Goal: Task Accomplishment & Management: Manage account settings

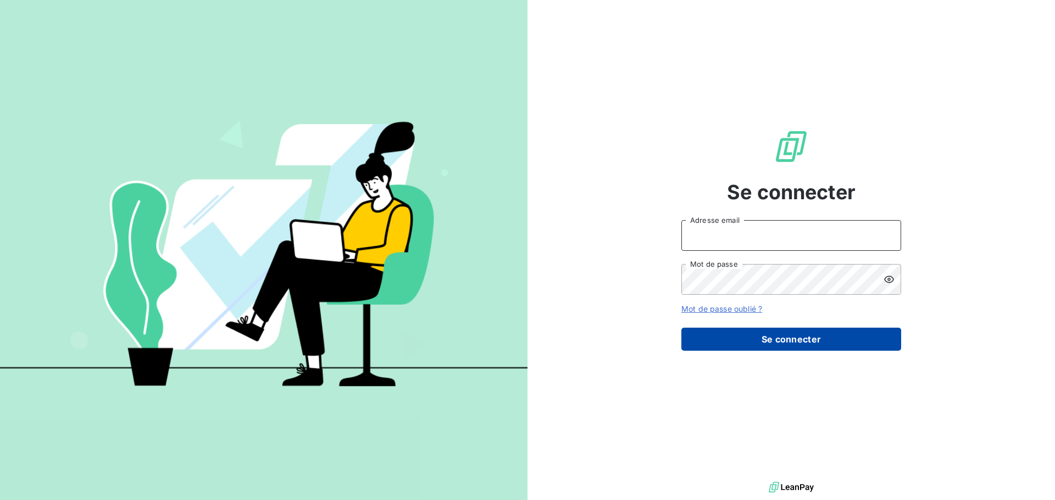
type input "[EMAIL_ADDRESS][DOMAIN_NAME]"
click at [756, 330] on button "Se connecter" at bounding box center [791, 339] width 220 height 23
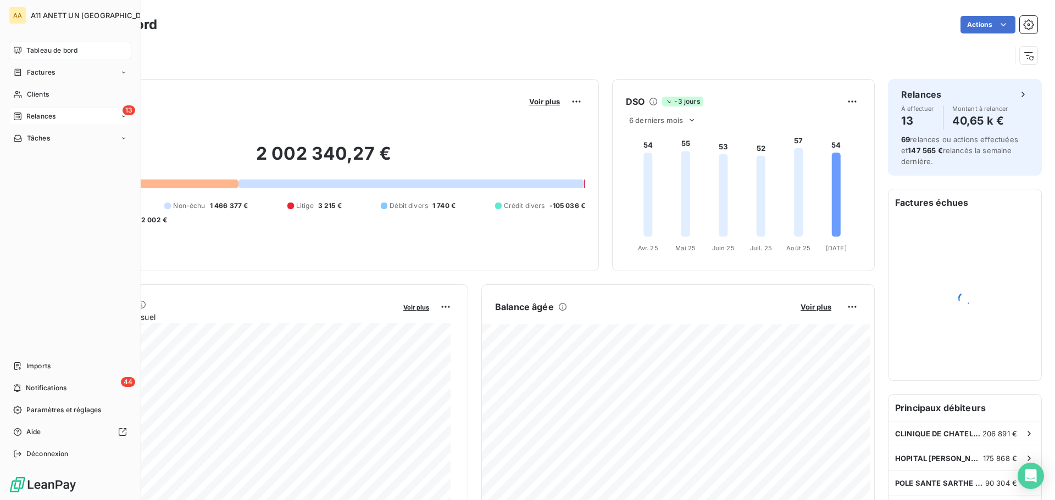
click at [23, 119] on div "Relances" at bounding box center [34, 117] width 42 height 10
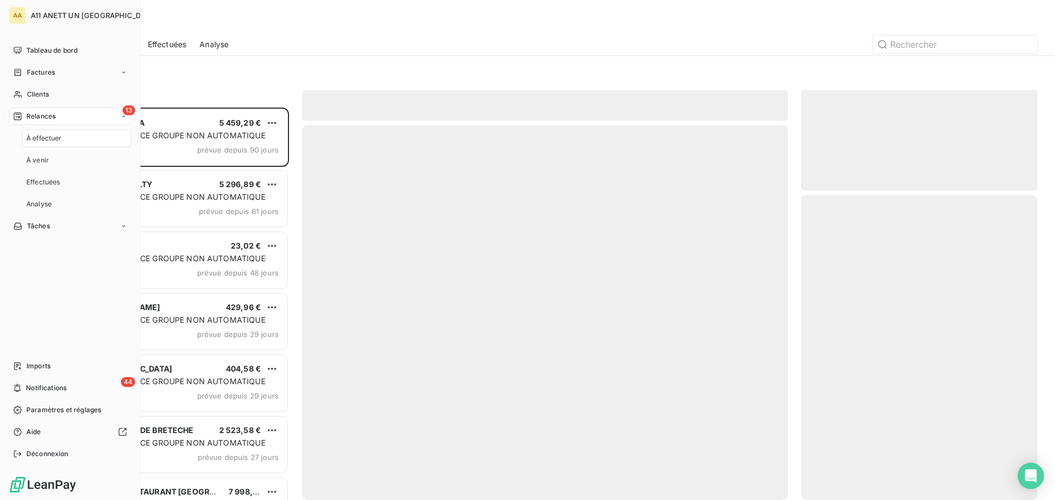
scroll to position [385, 228]
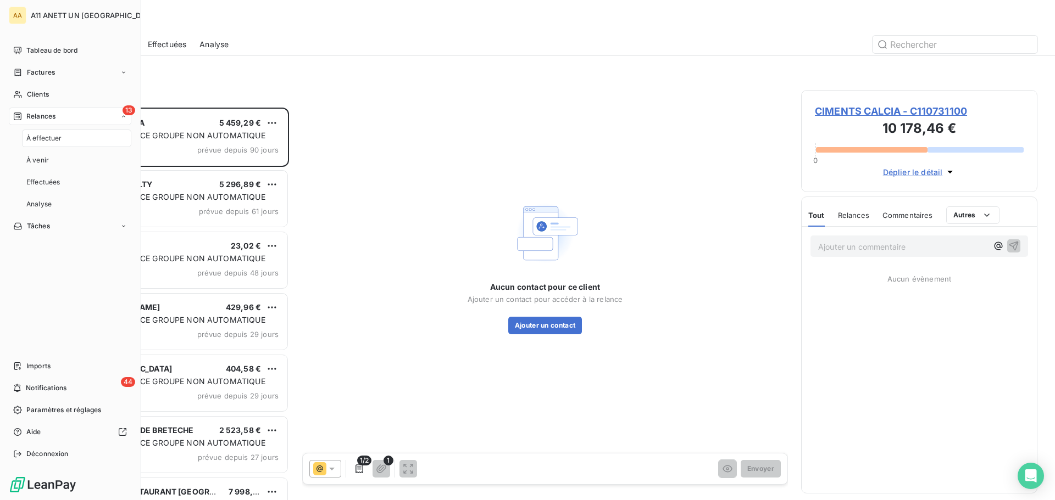
click at [99, 113] on div "13 Relances" at bounding box center [70, 117] width 123 height 18
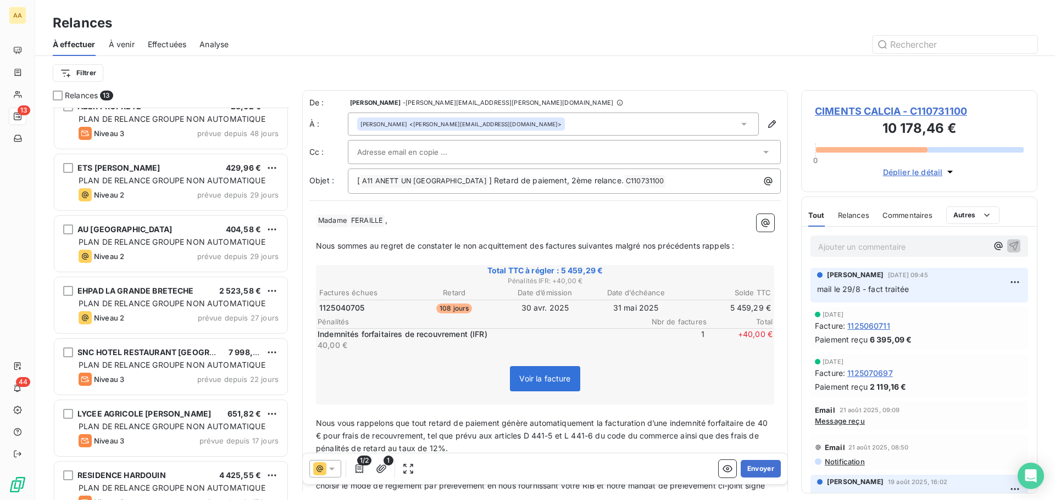
scroll to position [165, 0]
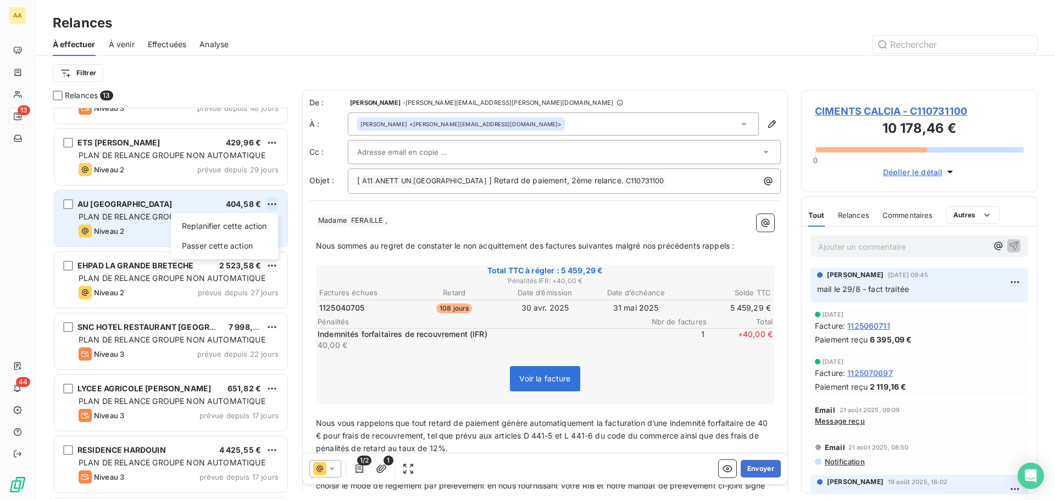
click at [270, 205] on html "AA 13 44 Relances À effectuer À venir Effectuées Analyse Filtrer Relances 13 HO…" at bounding box center [527, 250] width 1055 height 500
click at [242, 244] on div "Passer cette action" at bounding box center [224, 246] width 98 height 18
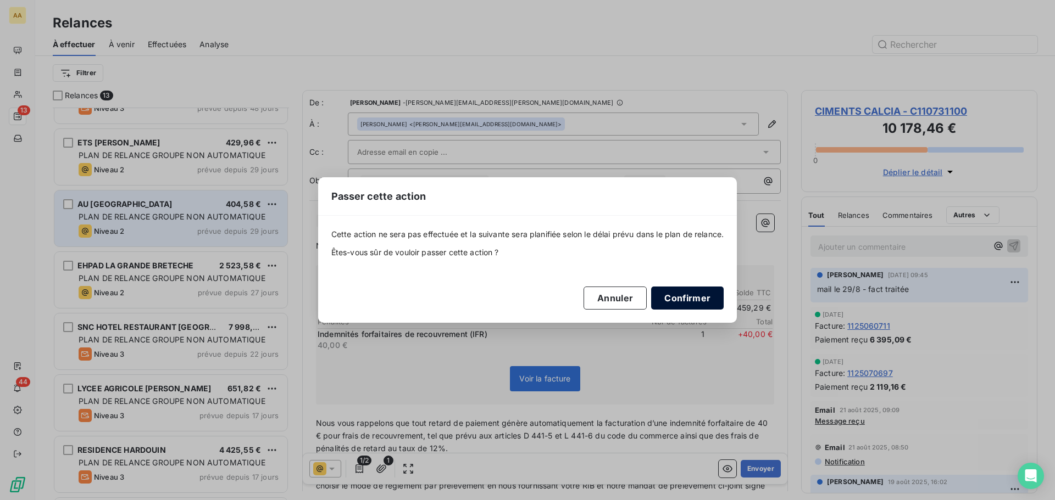
click at [686, 307] on button "Confirmer" at bounding box center [687, 298] width 73 height 23
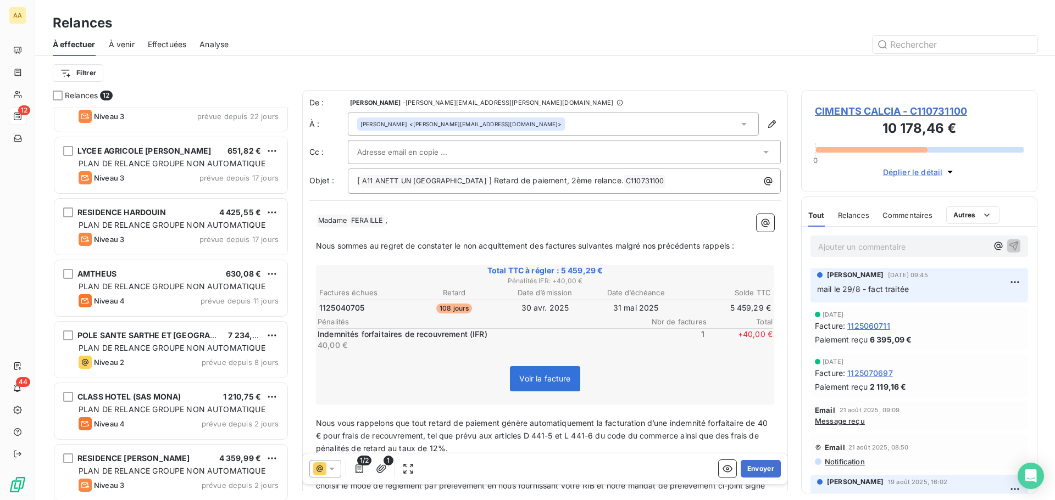
scroll to position [346, 0]
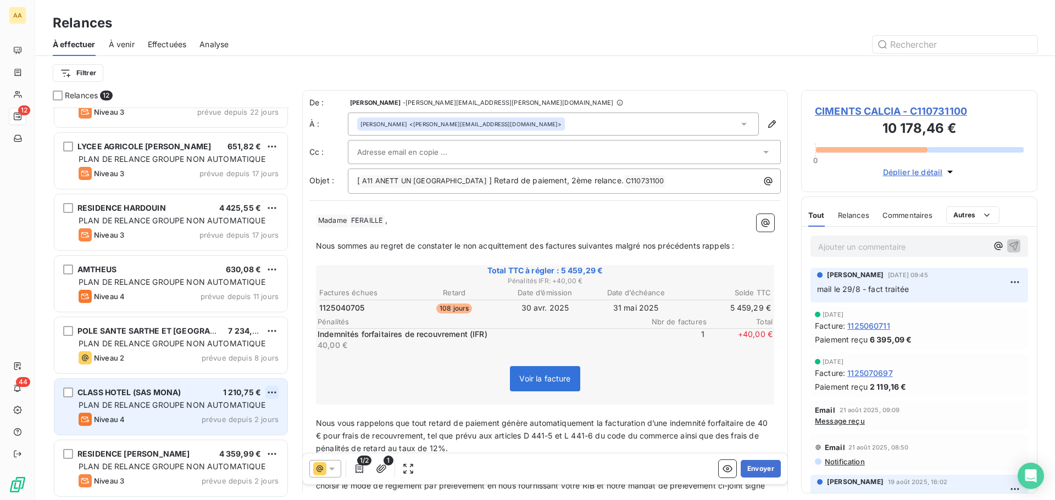
click at [269, 392] on html "AA 12 44 Relances À effectuer À venir Effectuées Analyse Filtrer Relances 12 EH…" at bounding box center [527, 250] width 1055 height 500
click at [235, 437] on div "Passer cette action" at bounding box center [224, 435] width 98 height 18
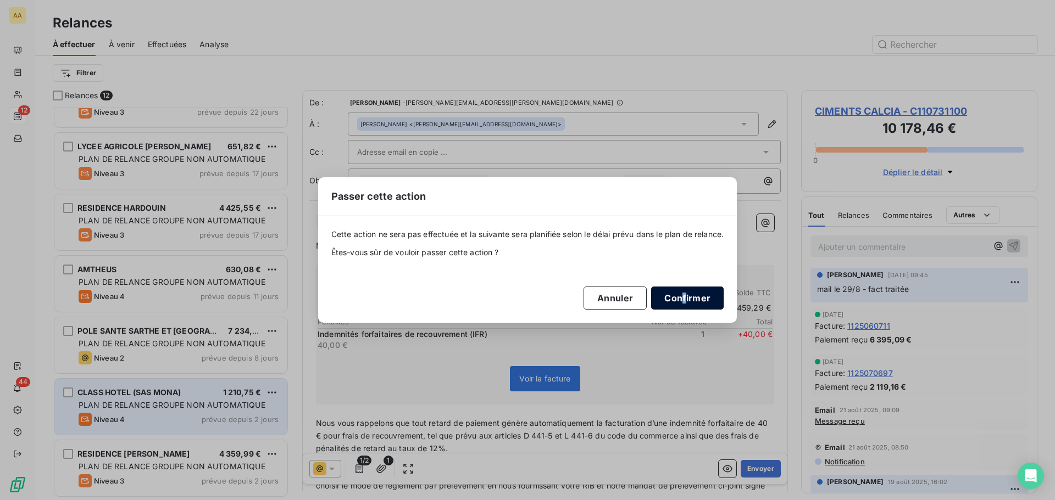
click at [688, 287] on div "Cette action ne sera pas effectuée et la suivante sera planifiée selon le délai…" at bounding box center [527, 269] width 393 height 80
click at [700, 291] on button "Confirmer" at bounding box center [687, 298] width 73 height 23
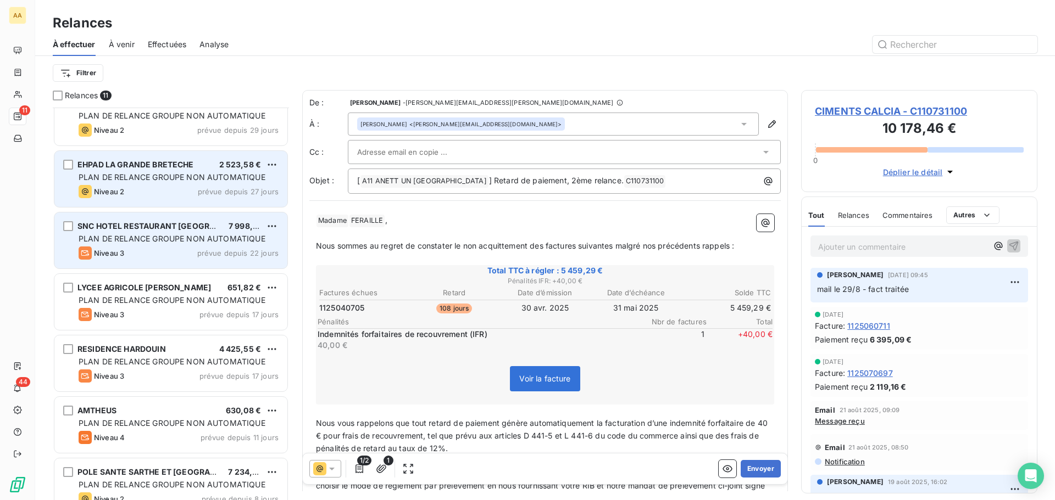
scroll to position [220, 0]
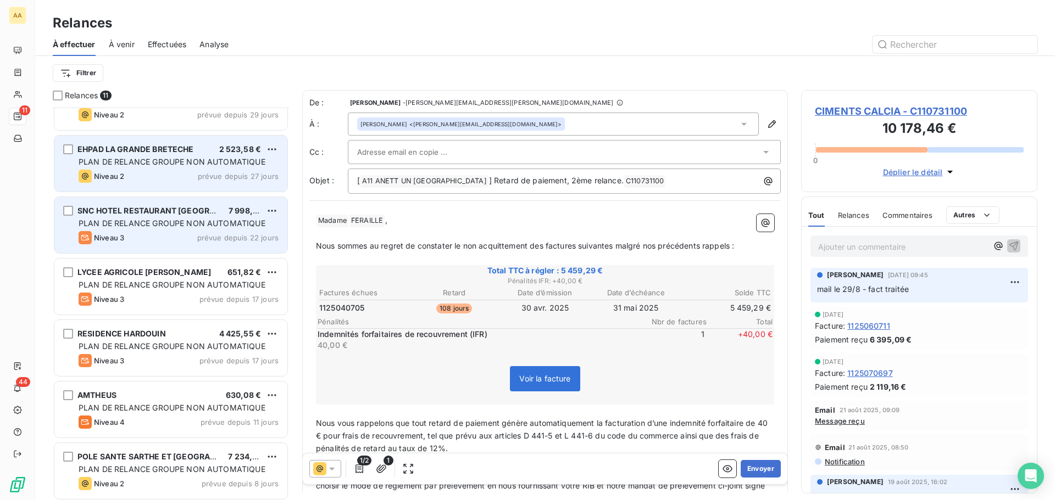
click at [236, 221] on span "PLAN DE RELANCE GROUPE NON AUTOMATIQUE" at bounding box center [172, 223] width 187 height 9
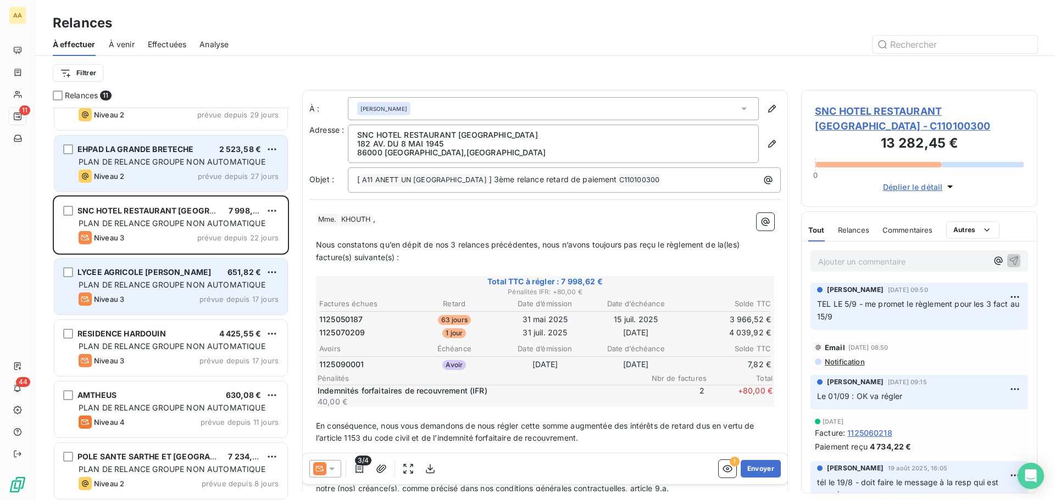
click at [129, 282] on span "PLAN DE RELANCE GROUPE NON AUTOMATIQUE" at bounding box center [172, 284] width 187 height 9
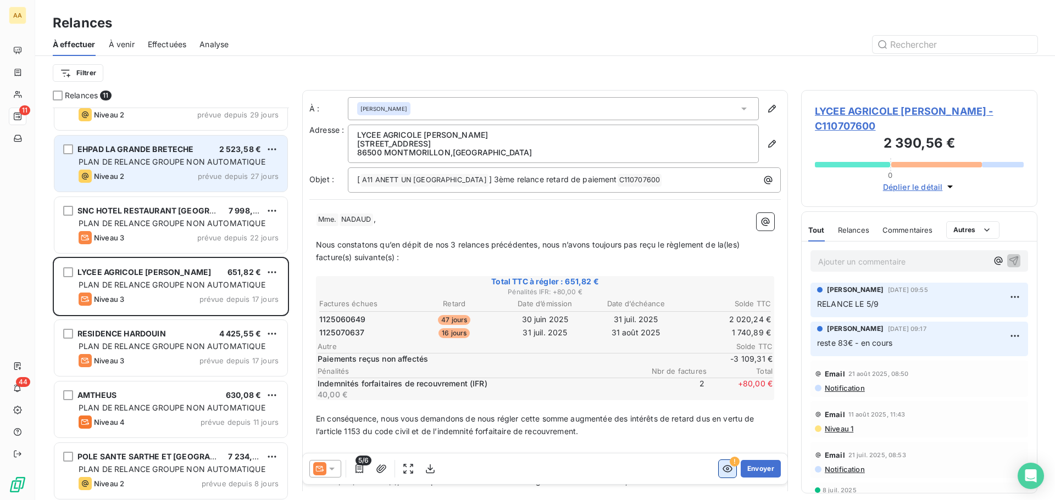
click at [722, 471] on icon "button" at bounding box center [727, 469] width 11 height 11
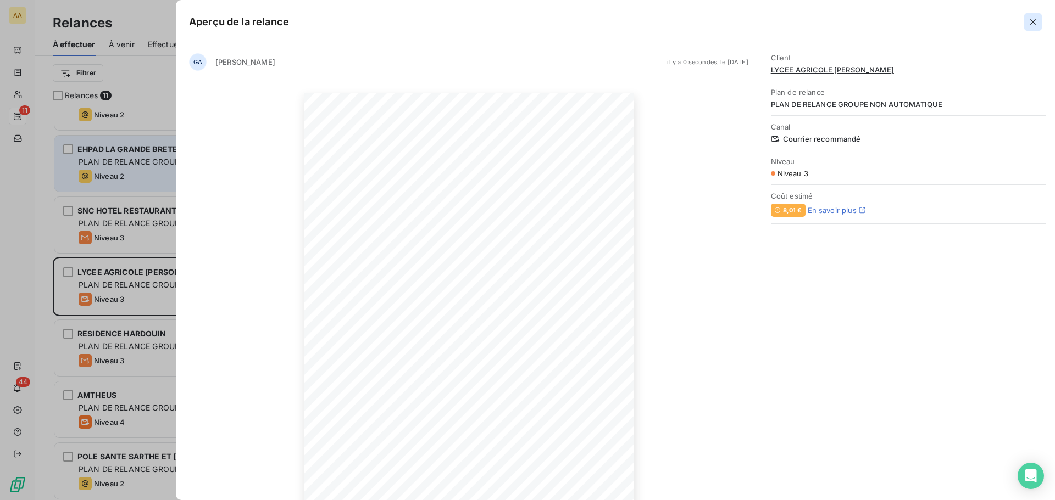
click at [1036, 23] on icon "button" at bounding box center [1032, 21] width 11 height 11
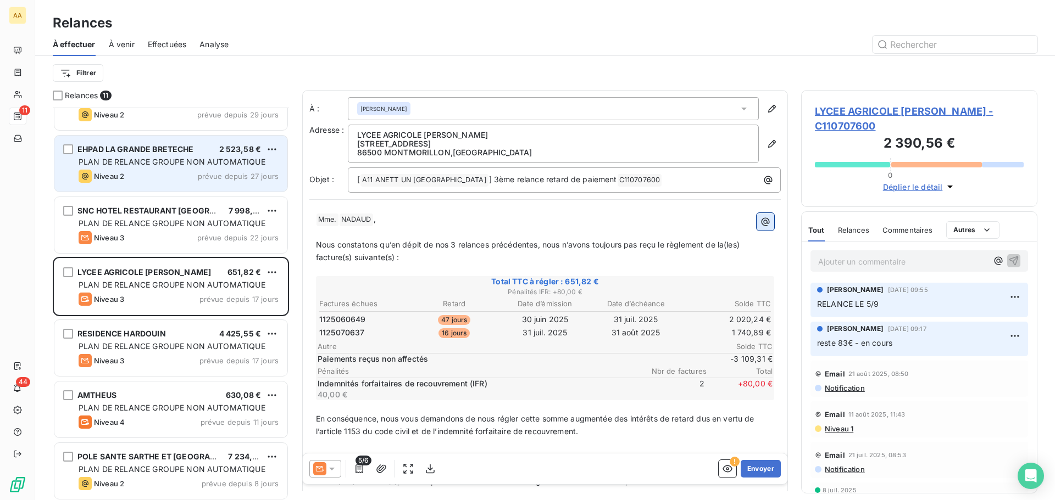
click at [761, 224] on icon "button" at bounding box center [765, 222] width 8 height 8
click at [753, 224] on html "AA 11 44 Relances À effectuer À venir Effectuées Analyse Filtrer Relances 11 AB…" at bounding box center [527, 250] width 1055 height 500
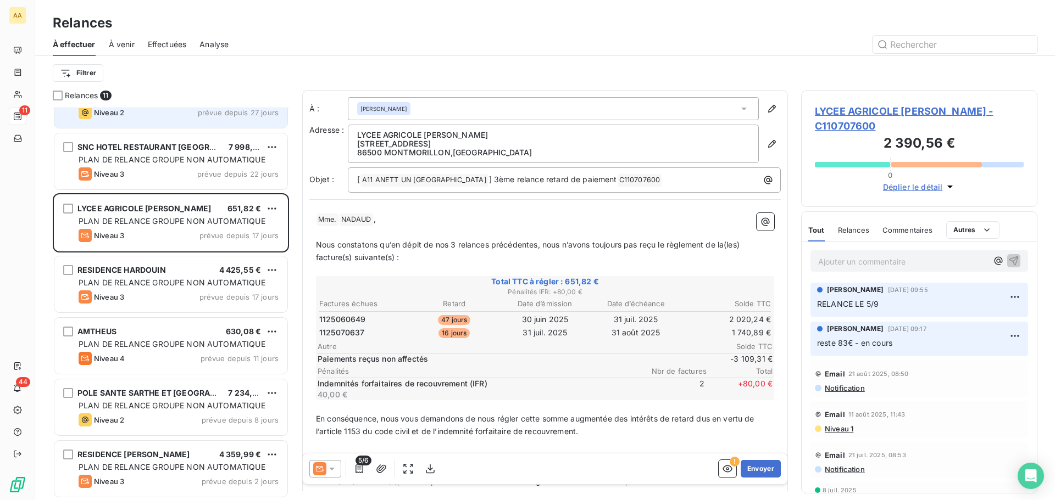
scroll to position [285, 0]
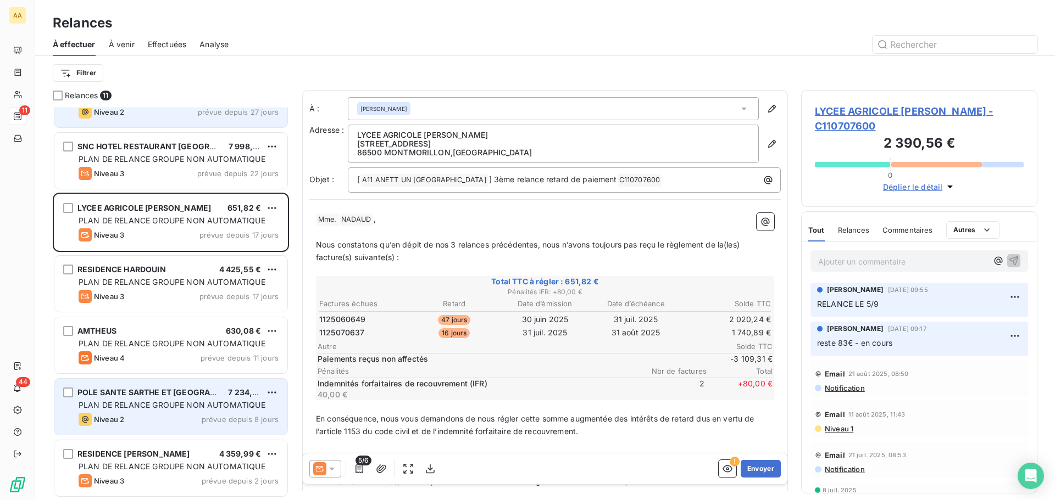
click at [192, 408] on span "PLAN DE RELANCE GROUPE NON AUTOMATIQUE" at bounding box center [172, 404] width 187 height 9
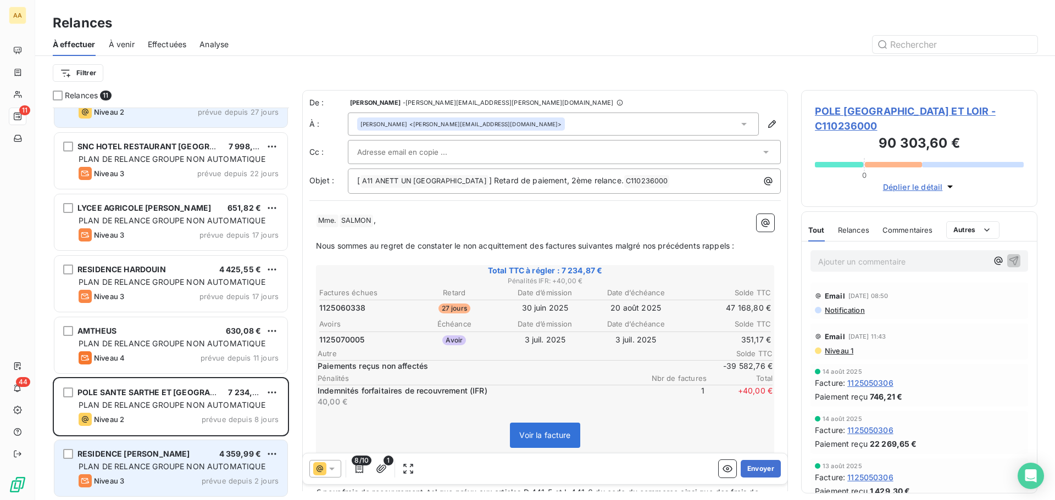
click at [192, 461] on div "RESIDENCE [PERSON_NAME] 4 359,99 € PLAN DE RELANCE GROUPE NON AUTOMATIQUE Nivea…" at bounding box center [170, 469] width 233 height 56
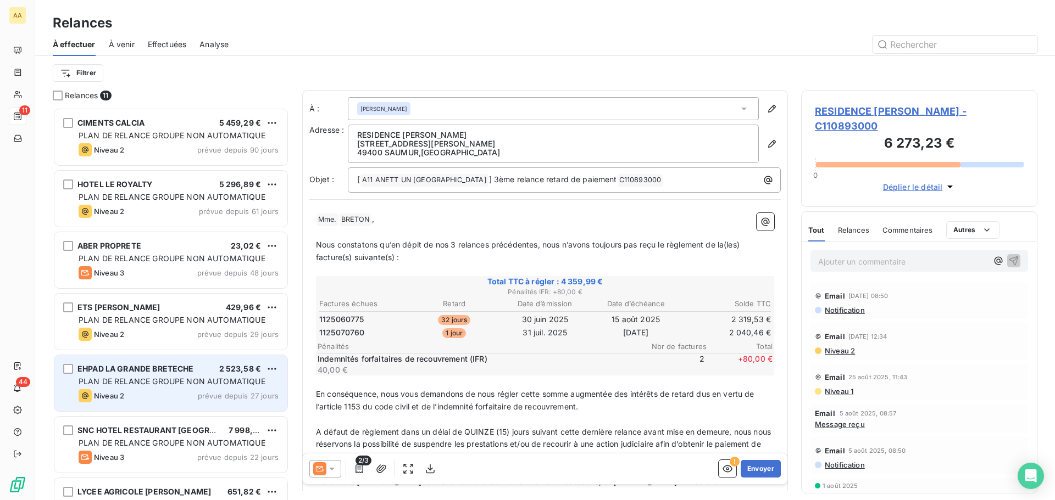
click at [130, 44] on span "À venir" at bounding box center [122, 44] width 26 height 11
